Goal: Information Seeking & Learning: Learn about a topic

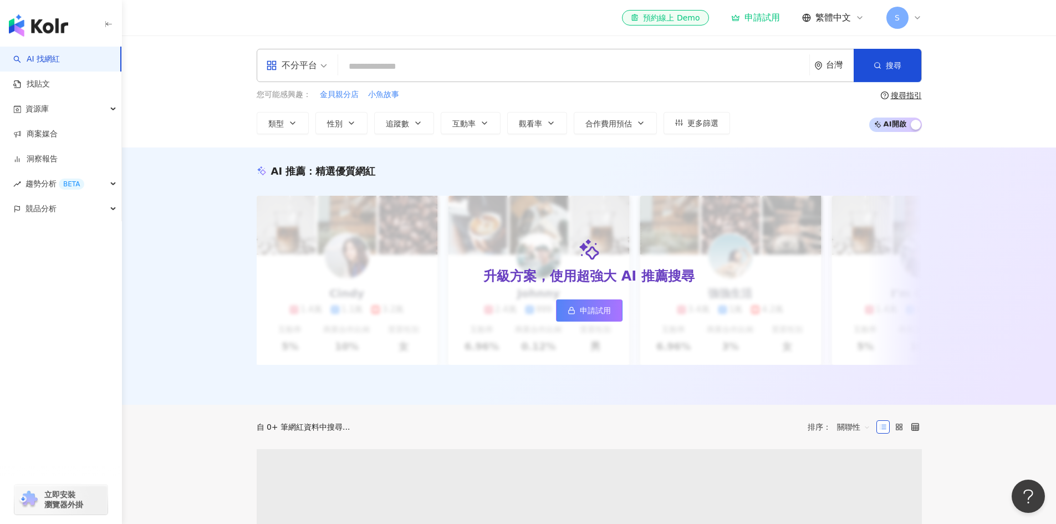
paste input "**********"
type input "**********"
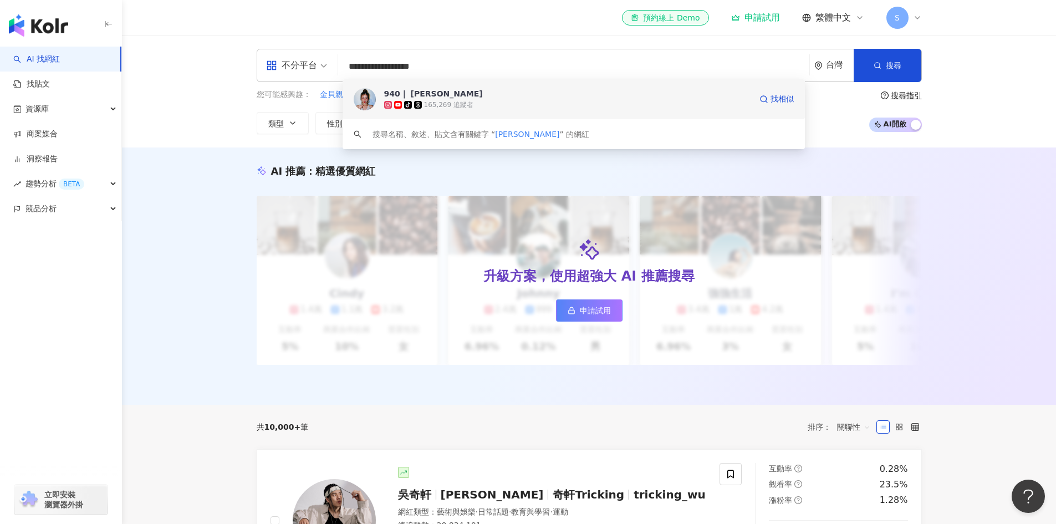
click at [447, 96] on div "940｜ [PERSON_NAME]" at bounding box center [433, 93] width 99 height 11
